Goal: Information Seeking & Learning: Learn about a topic

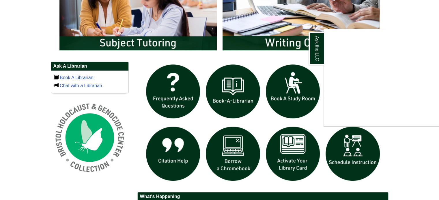
scroll to position [235, 0]
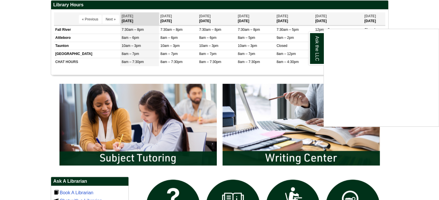
click at [150, 154] on div "Ask the LLC" at bounding box center [219, 100] width 439 height 200
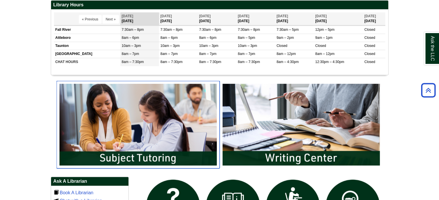
click at [154, 155] on img "slideshow" at bounding box center [138, 125] width 163 height 88
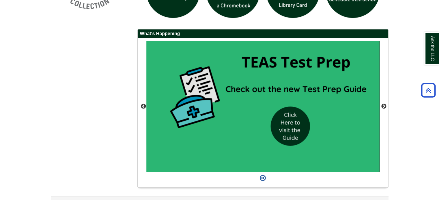
scroll to position [523, 0]
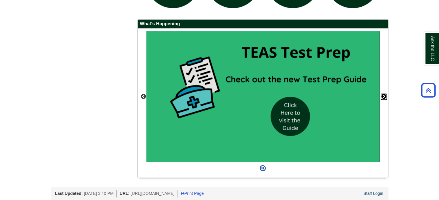
click at [384, 94] on button "Next" at bounding box center [384, 97] width 6 height 6
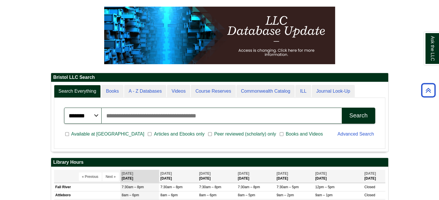
scroll to position [4, 0]
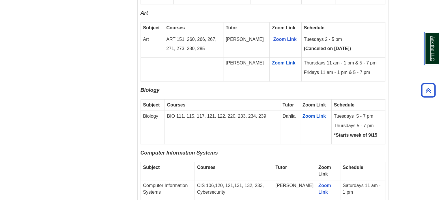
scroll to position [490, 0]
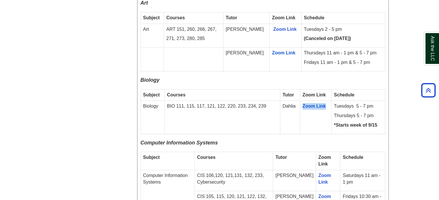
drag, startPoint x: 326, startPoint y: 84, endPoint x: 300, endPoint y: 95, distance: 28.8
click at [300, 101] on td "Zoom Link" at bounding box center [315, 117] width 31 height 33
click at [305, 101] on td "Zoom Link" at bounding box center [315, 117] width 31 height 33
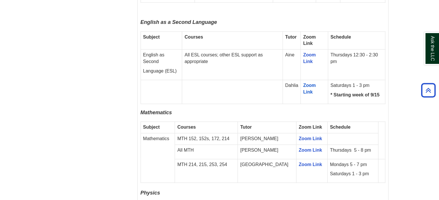
scroll to position [721, 0]
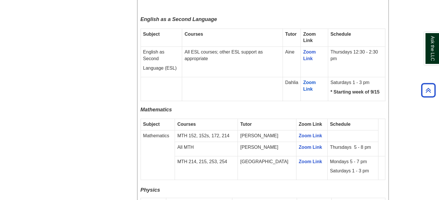
click at [338, 130] on td at bounding box center [352, 136] width 51 height 12
click at [433, 46] on link "Ask the LLC" at bounding box center [431, 48] width 15 height 33
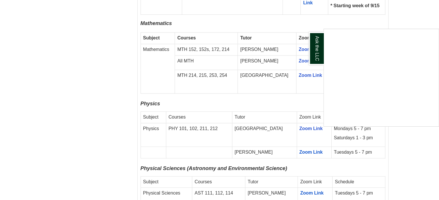
scroll to position [779, 0]
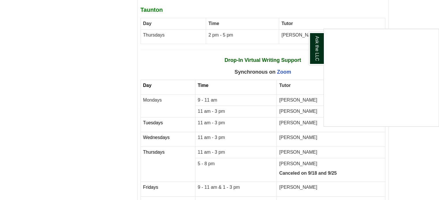
scroll to position [2567, 0]
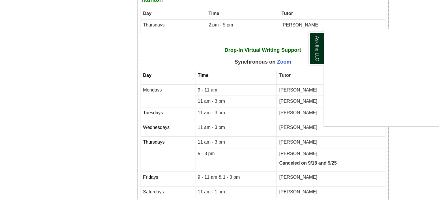
drag, startPoint x: 172, startPoint y: 173, endPoint x: 360, endPoint y: 172, distance: 188.1
copy span "Click here to access our synchronous writing tutoring on Zoom ."
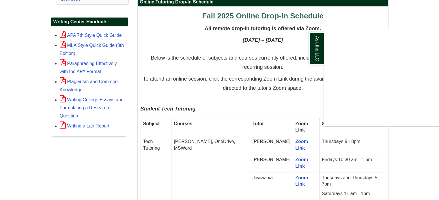
scroll to position [234, 0]
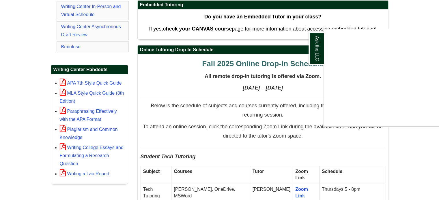
scroll to position [148, 0]
